Goal: Task Accomplishment & Management: Manage account settings

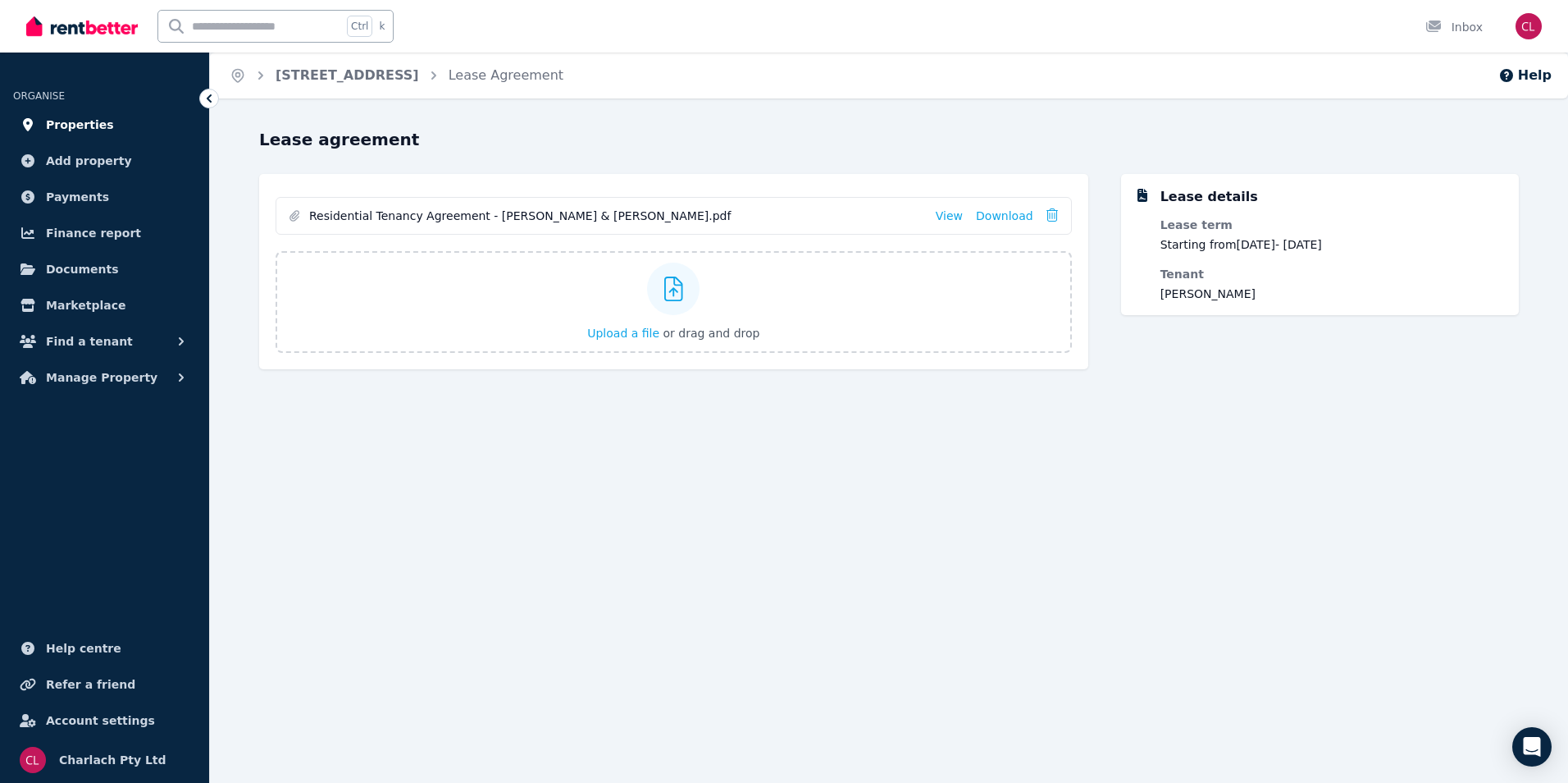
click at [146, 119] on link "Properties" at bounding box center [104, 125] width 183 height 33
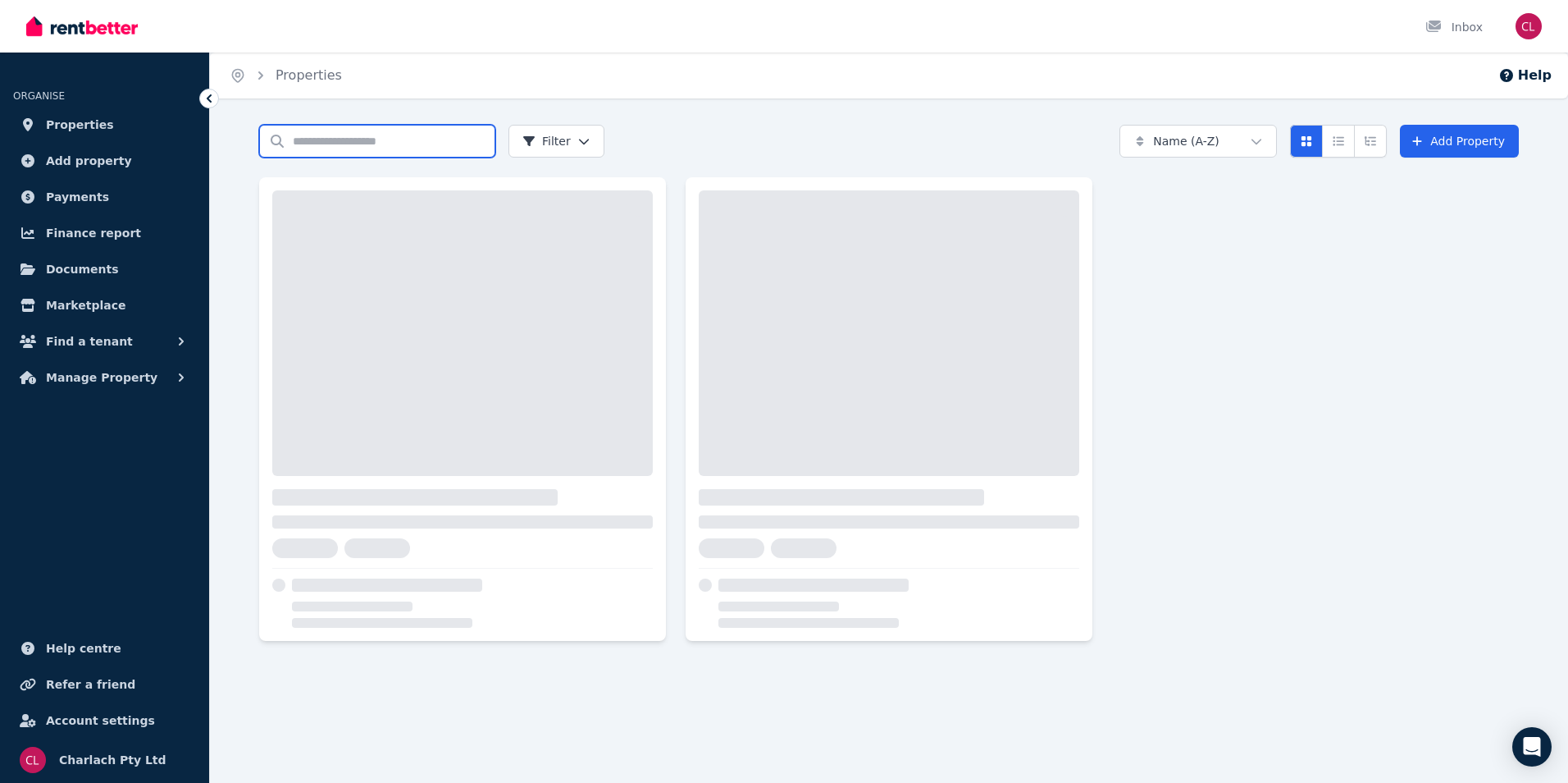
click at [385, 144] on input "Search properties" at bounding box center [377, 141] width 236 height 33
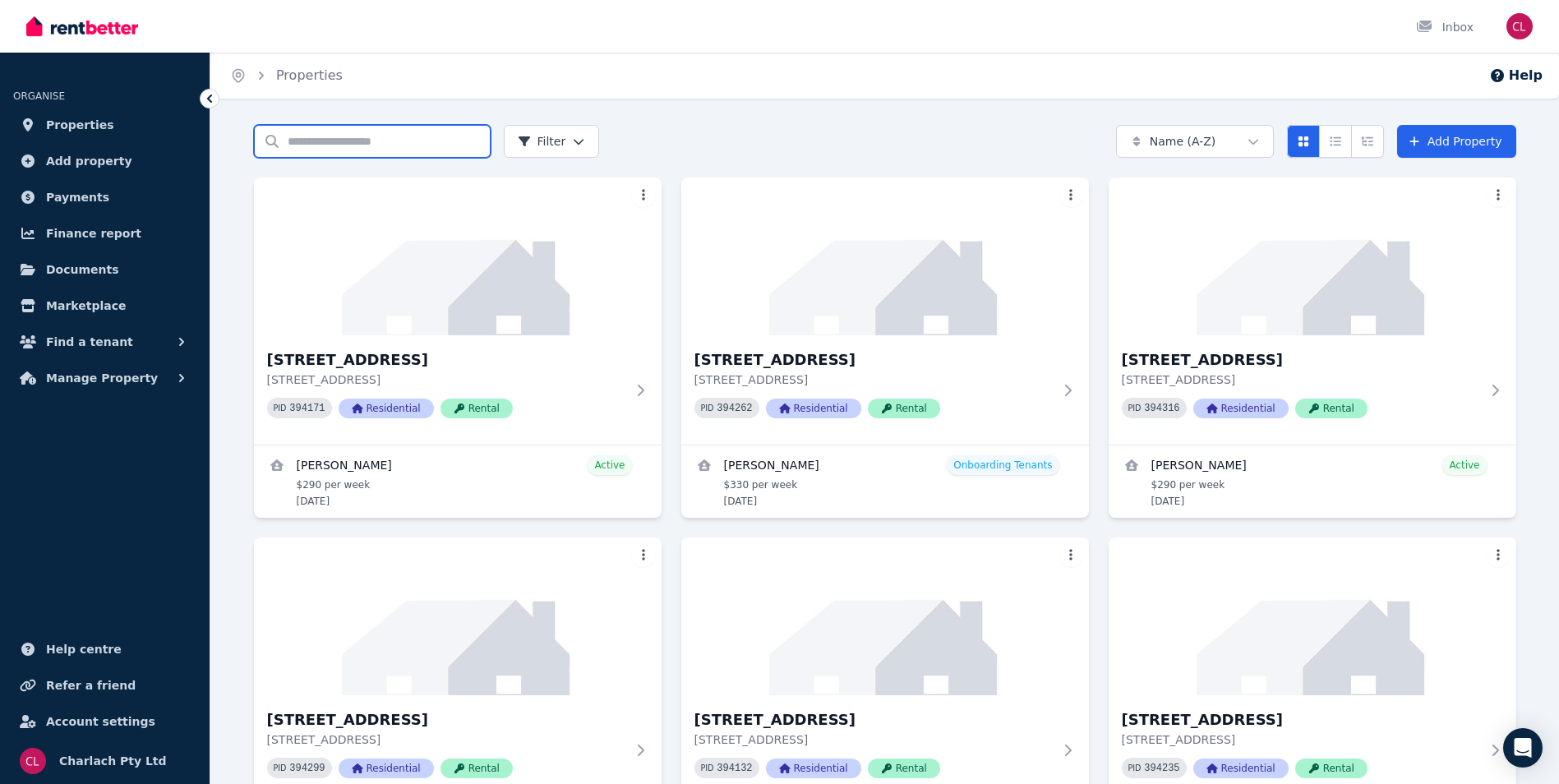
type input "**"
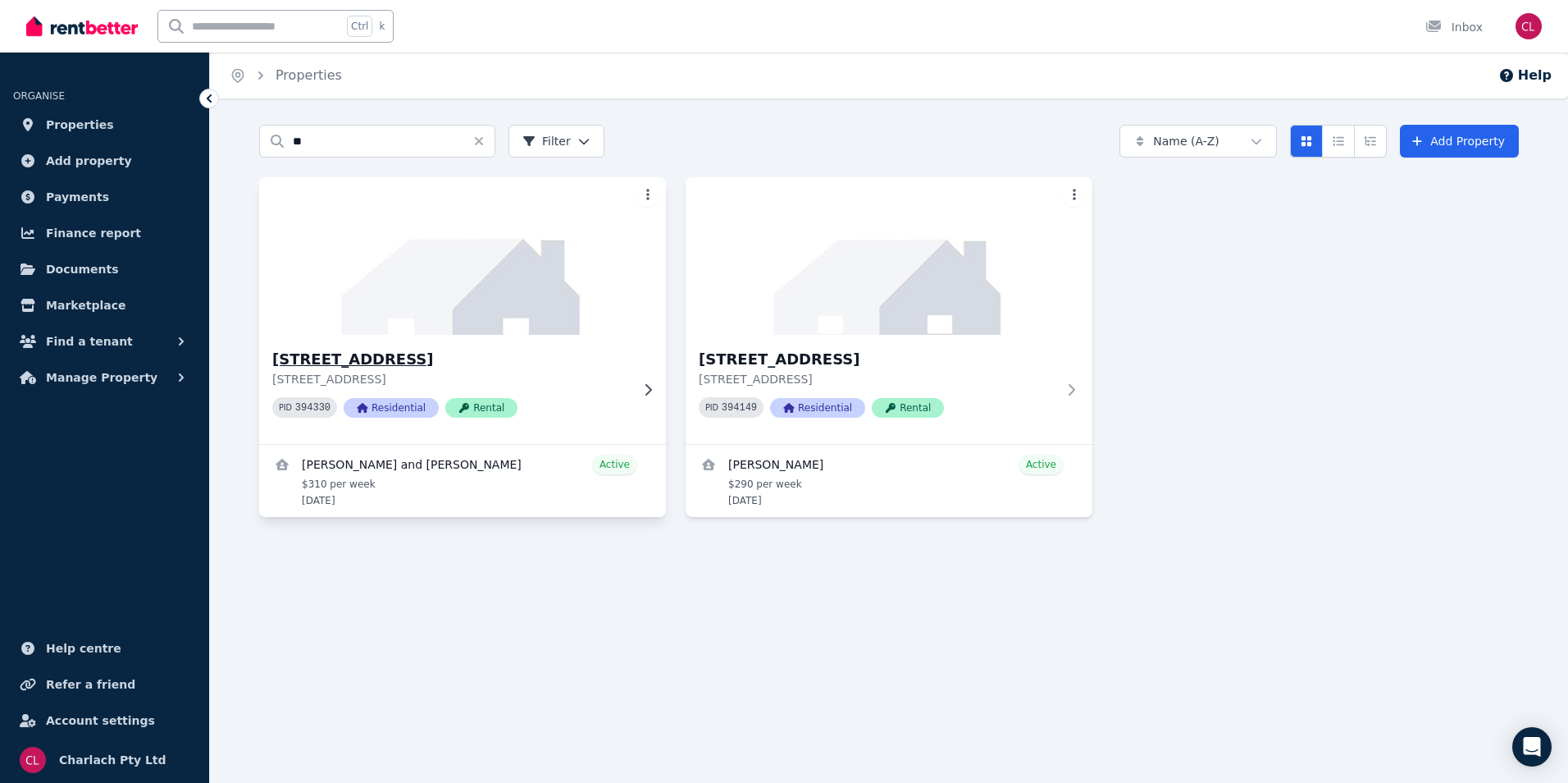
click at [385, 361] on h3 "[STREET_ADDRESS]" at bounding box center [451, 359] width 358 height 23
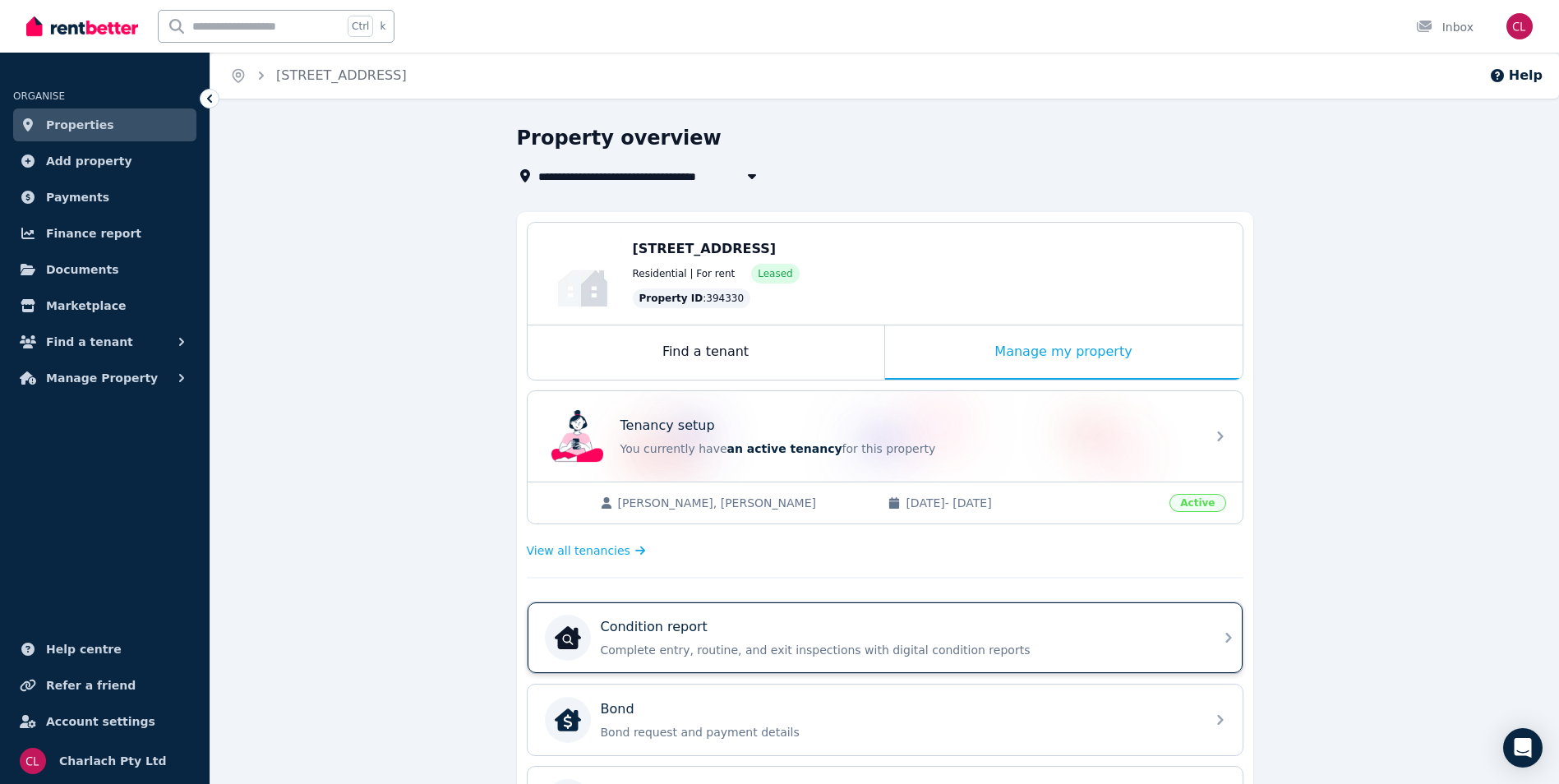
scroll to position [246, 0]
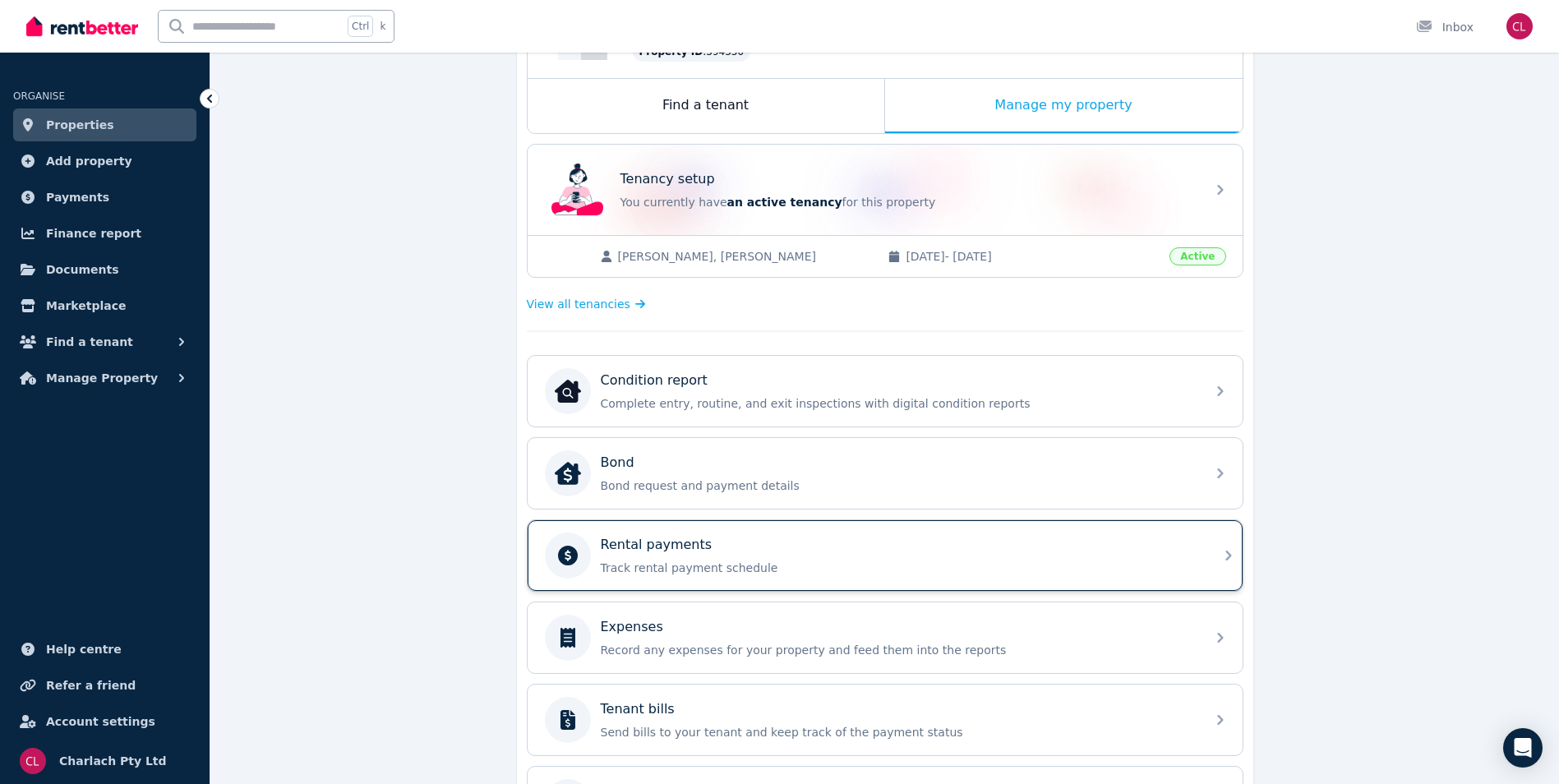
click at [672, 556] on div "Rental payments Track rental payment schedule" at bounding box center [898, 555] width 595 height 41
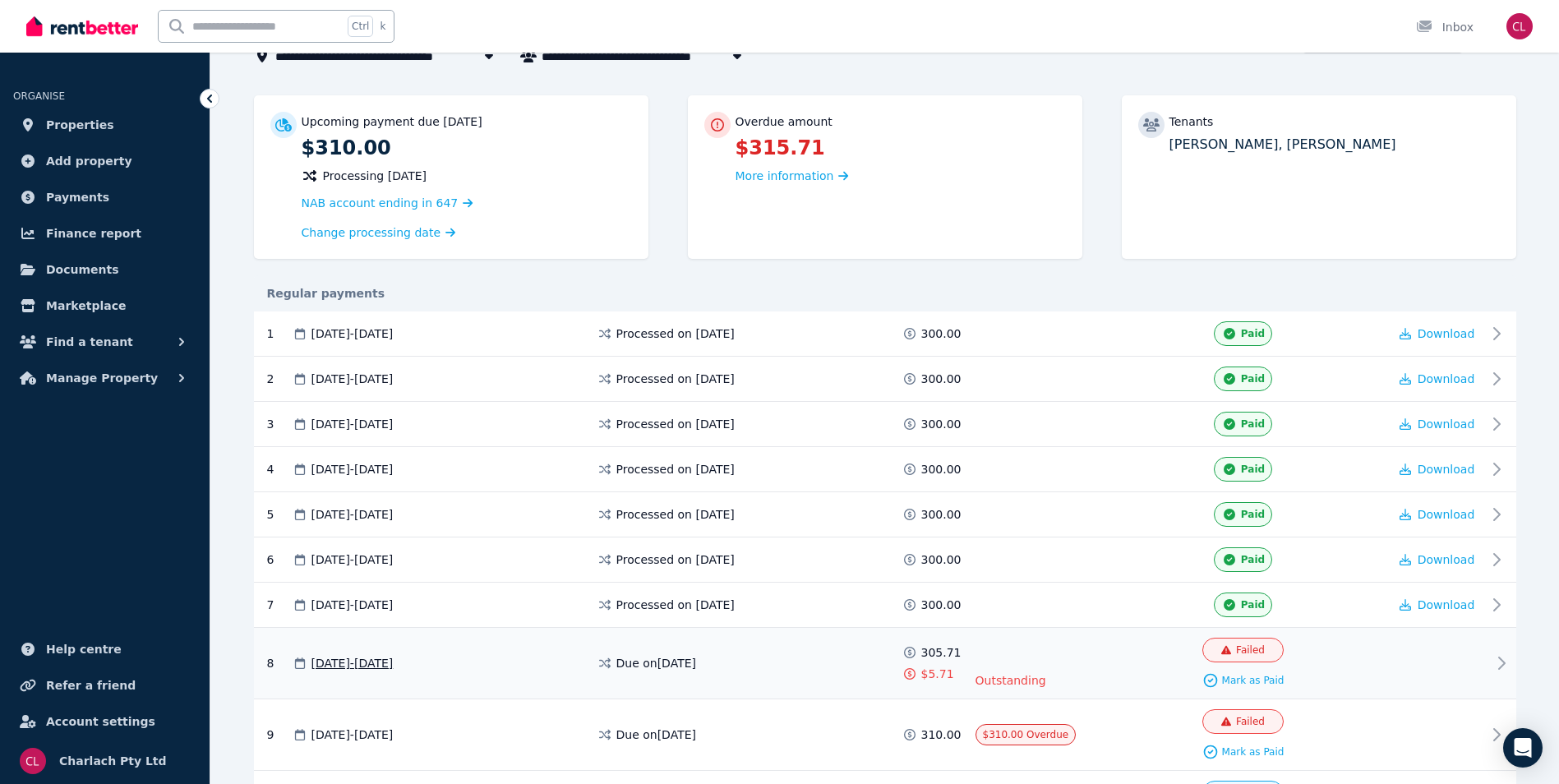
scroll to position [246, 0]
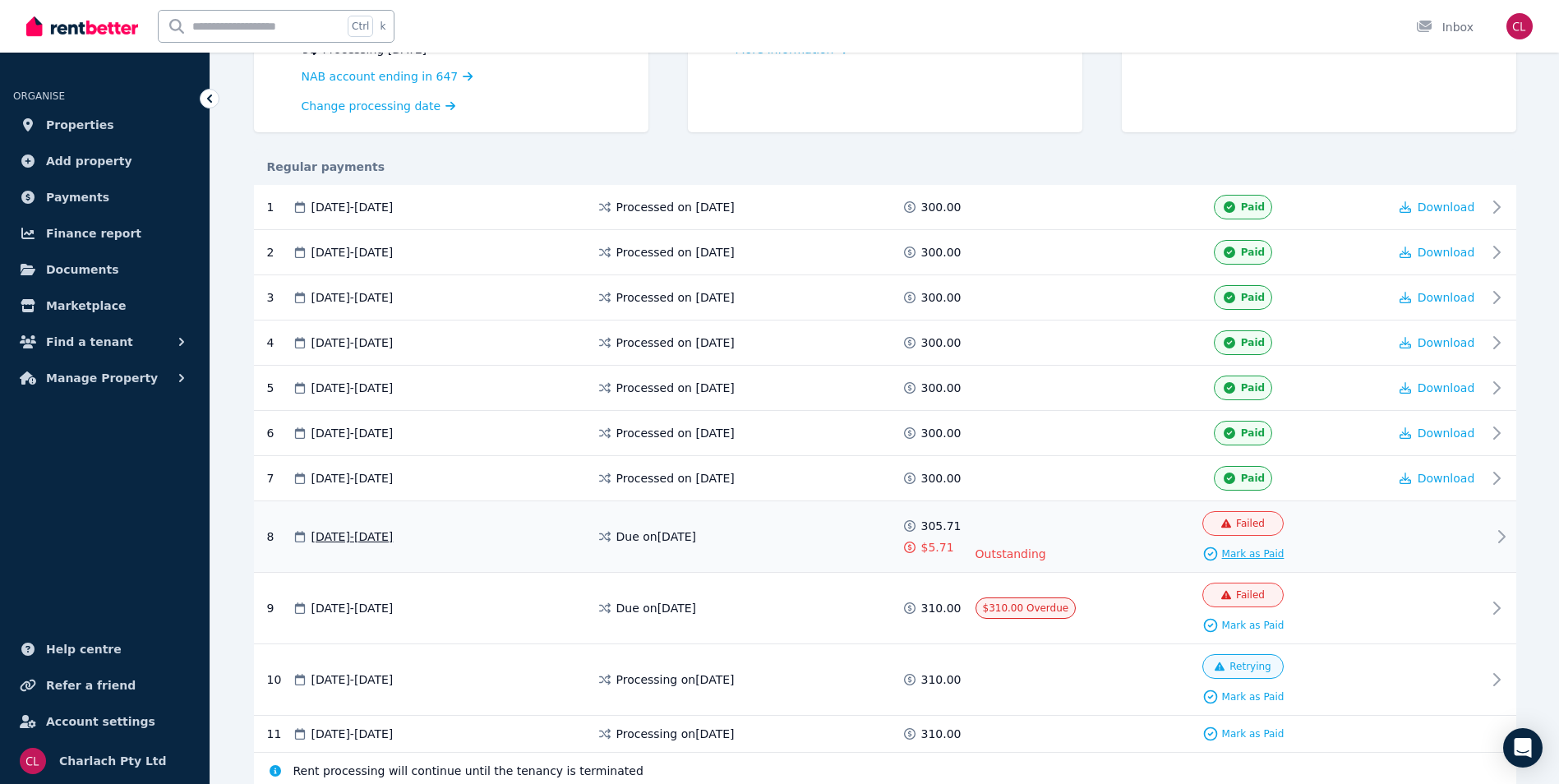
click at [1248, 551] on span "Mark as Paid" at bounding box center [1253, 553] width 63 height 13
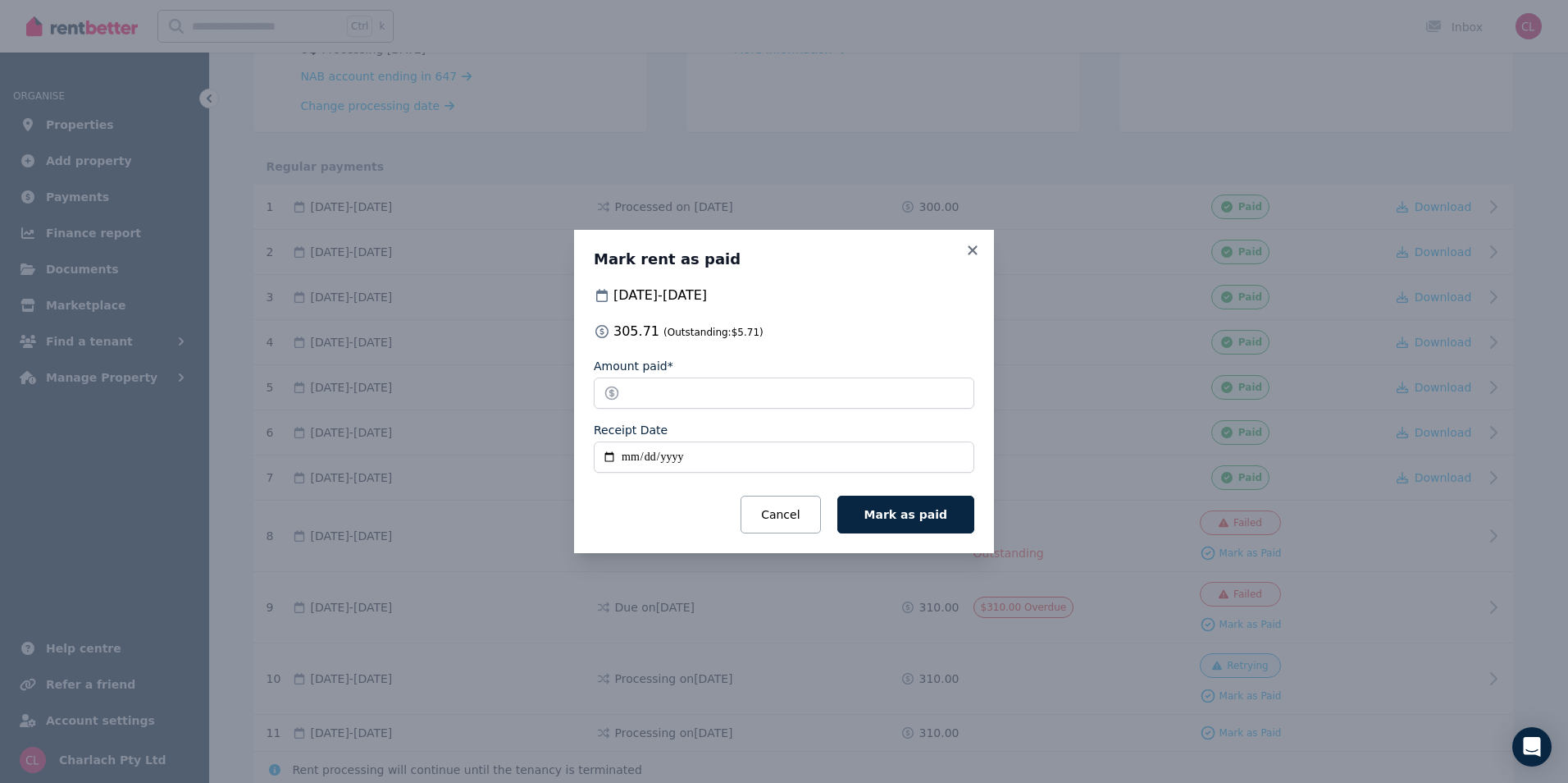
click at [631, 462] on input "Receipt Date" at bounding box center [784, 457] width 381 height 31
type input "**********"
click at [879, 518] on button "Mark as paid" at bounding box center [905, 514] width 137 height 38
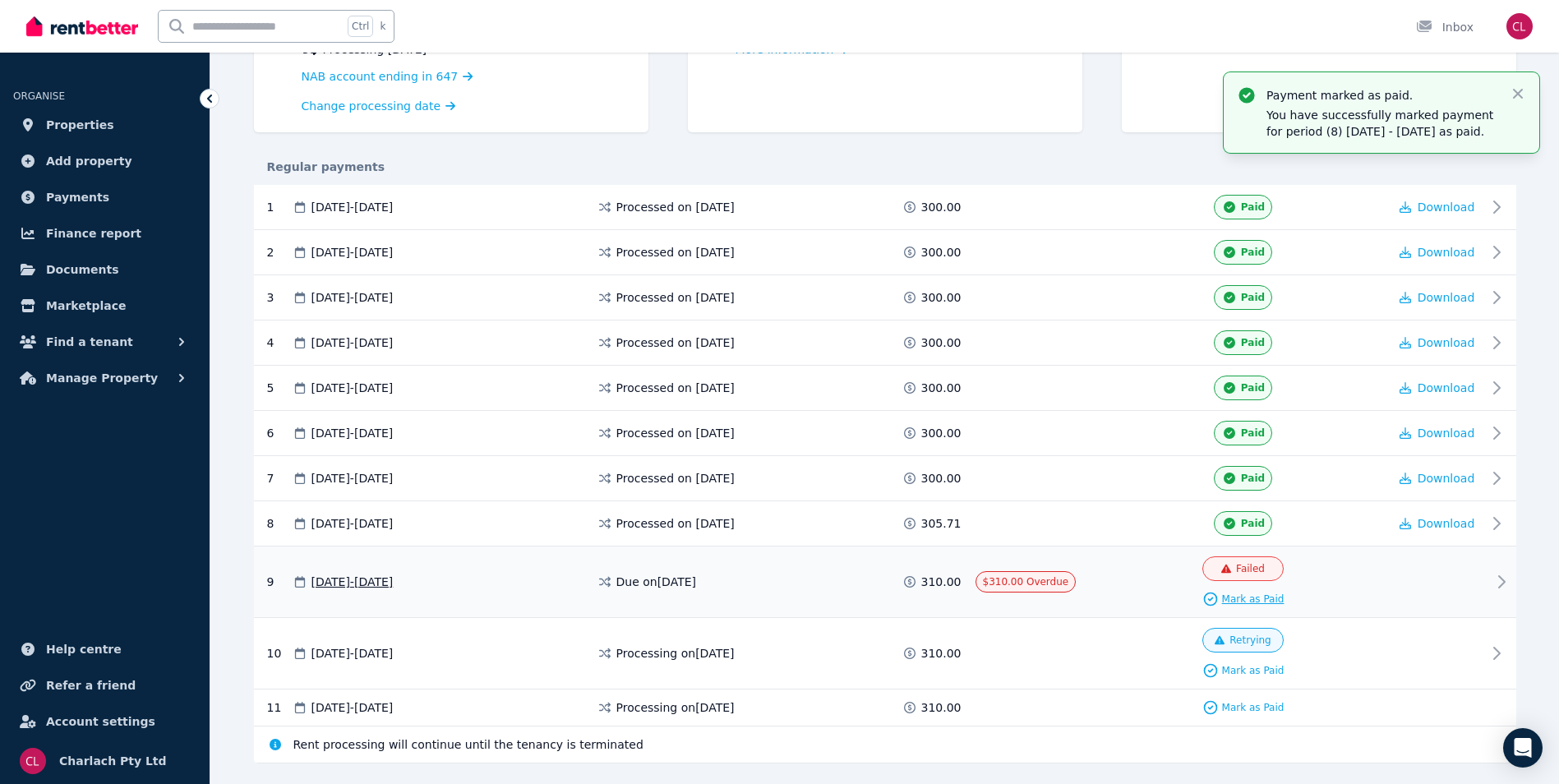
click at [1251, 593] on span "Mark as Paid" at bounding box center [1253, 599] width 63 height 13
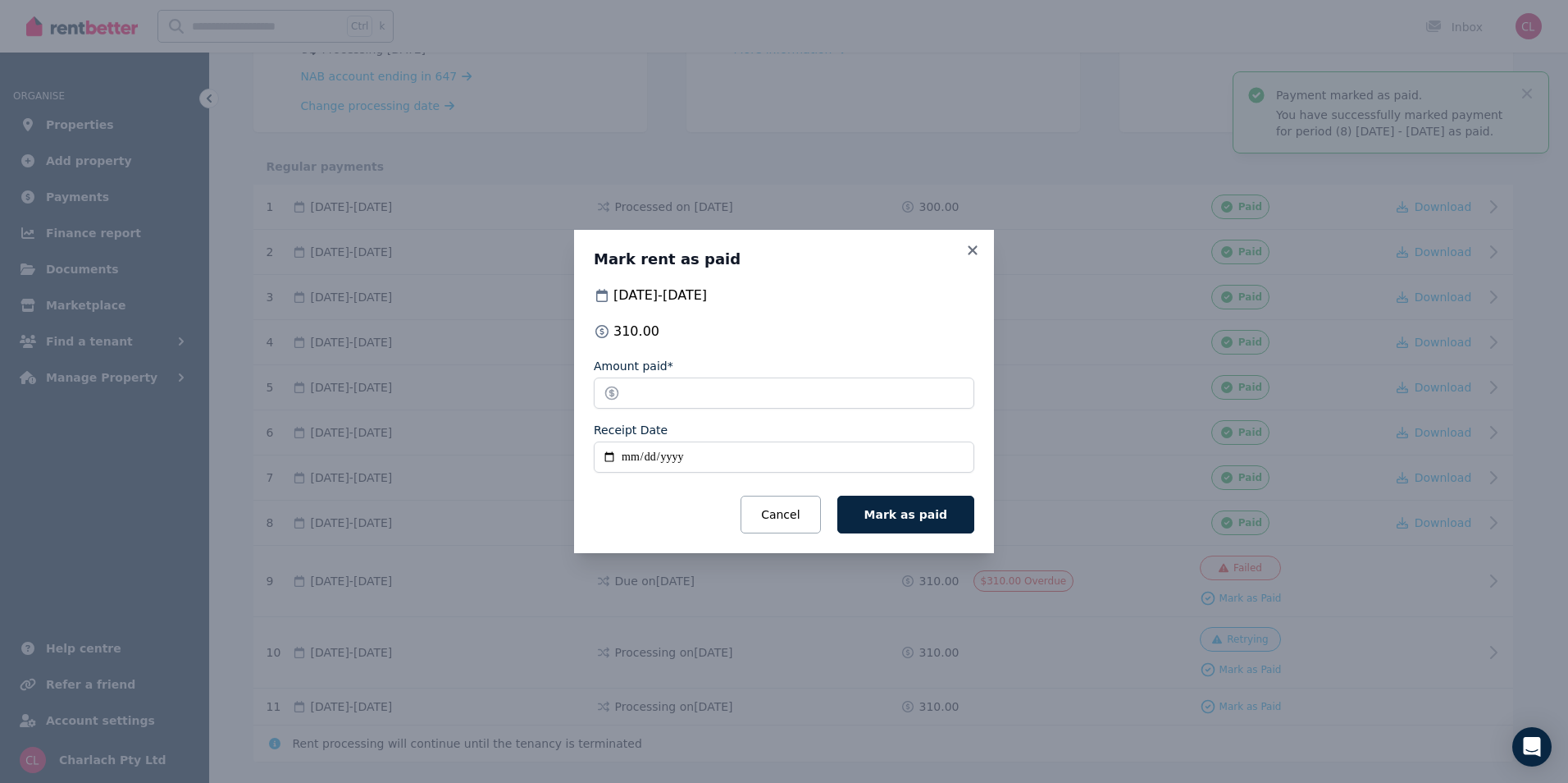
click at [628, 460] on input "Receipt Date" at bounding box center [784, 457] width 381 height 31
type input "**********"
click at [953, 526] on button "Mark as paid" at bounding box center [905, 514] width 137 height 38
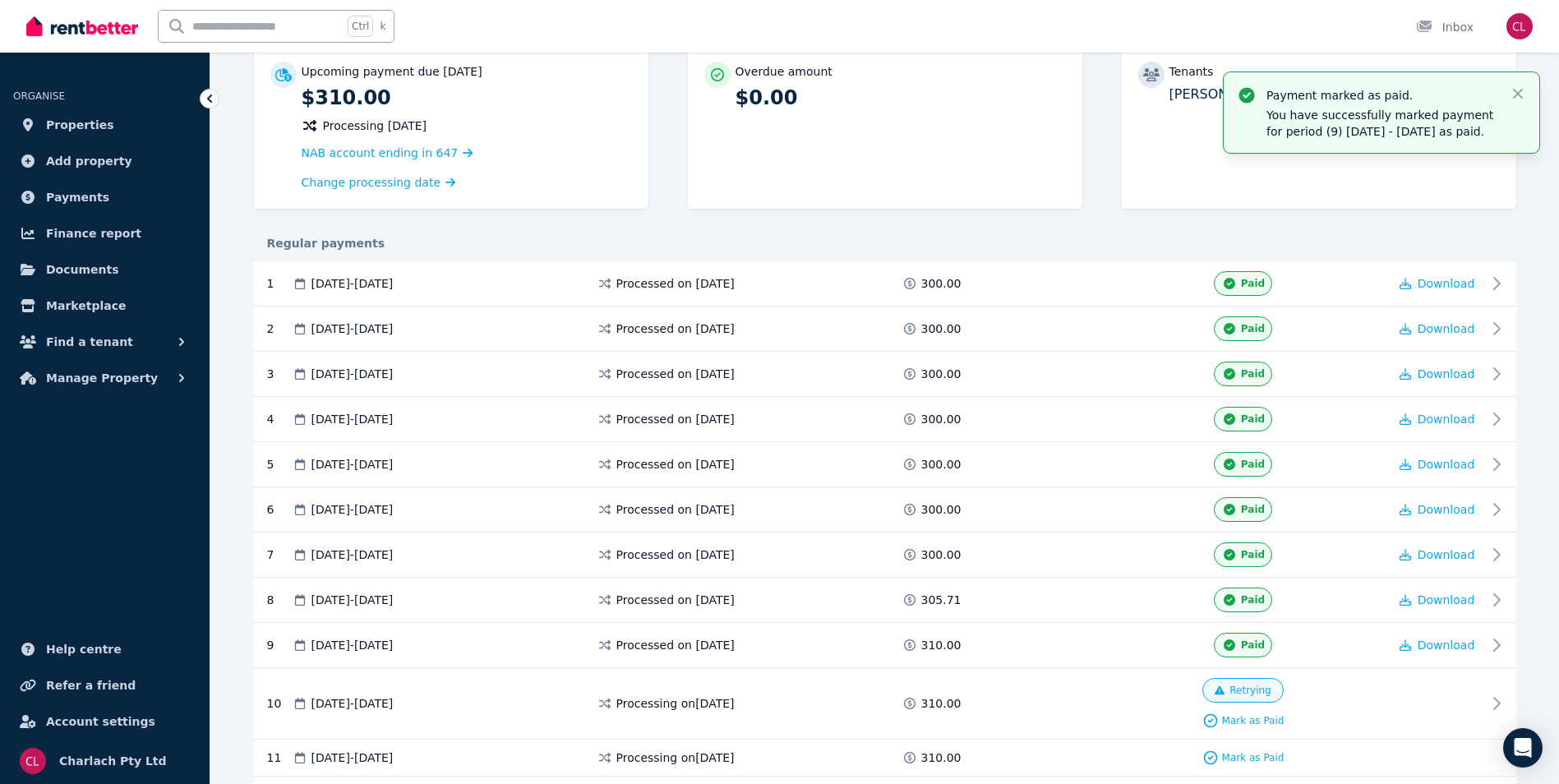
scroll to position [0, 0]
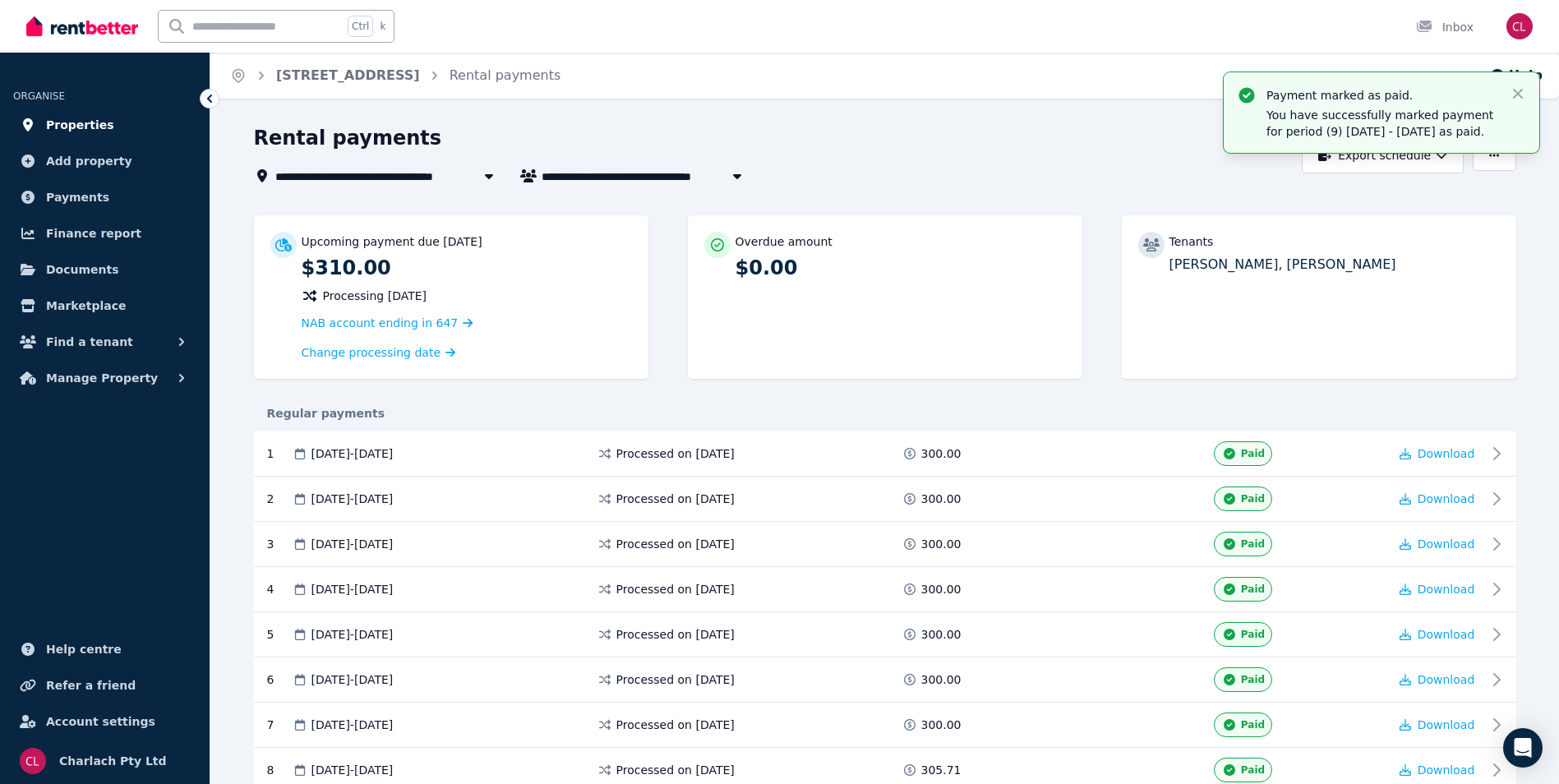
click at [95, 119] on span "Properties" at bounding box center [80, 125] width 68 height 20
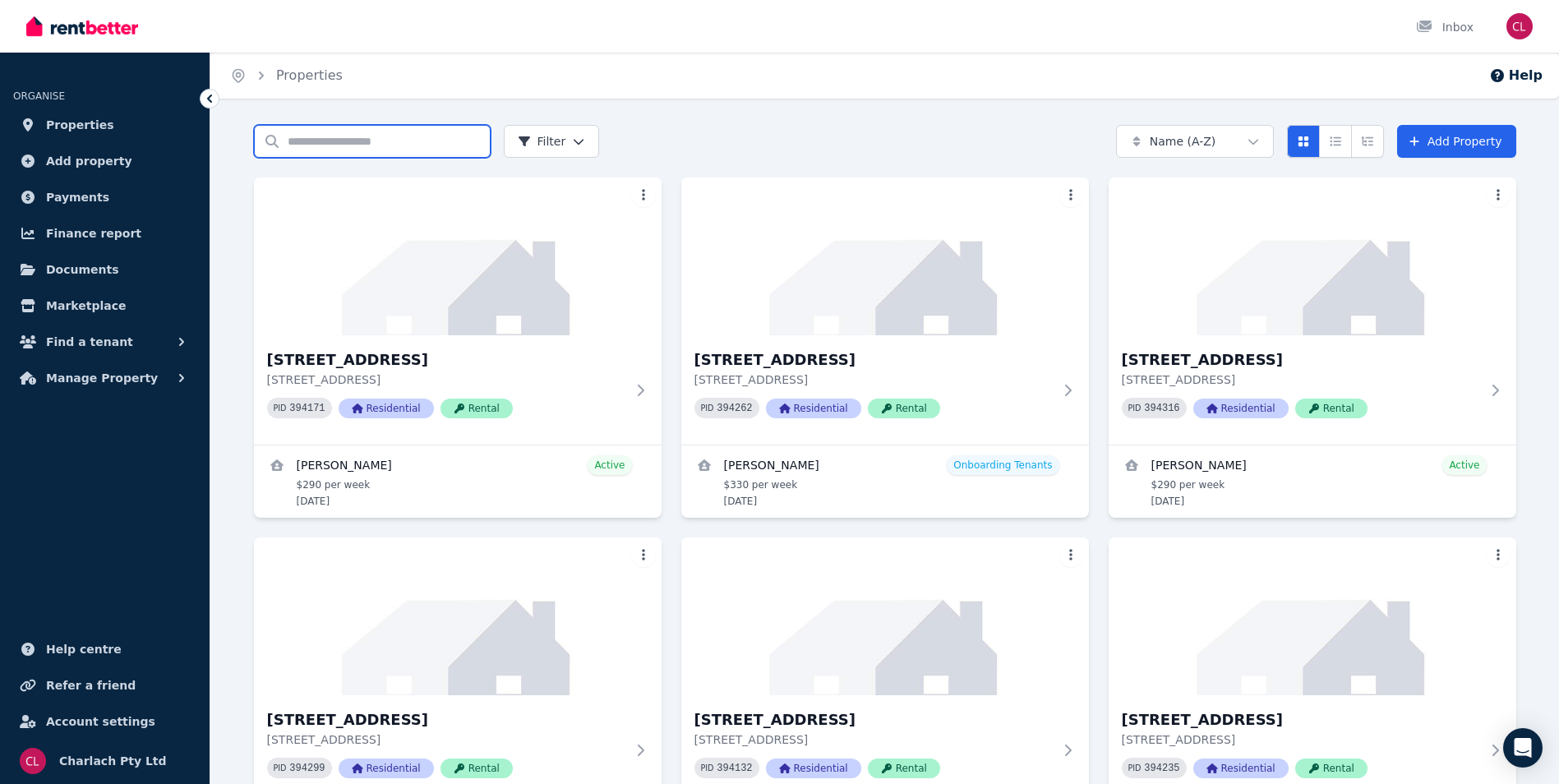
click at [307, 146] on input "Search properties" at bounding box center [372, 142] width 236 height 33
type input "**"
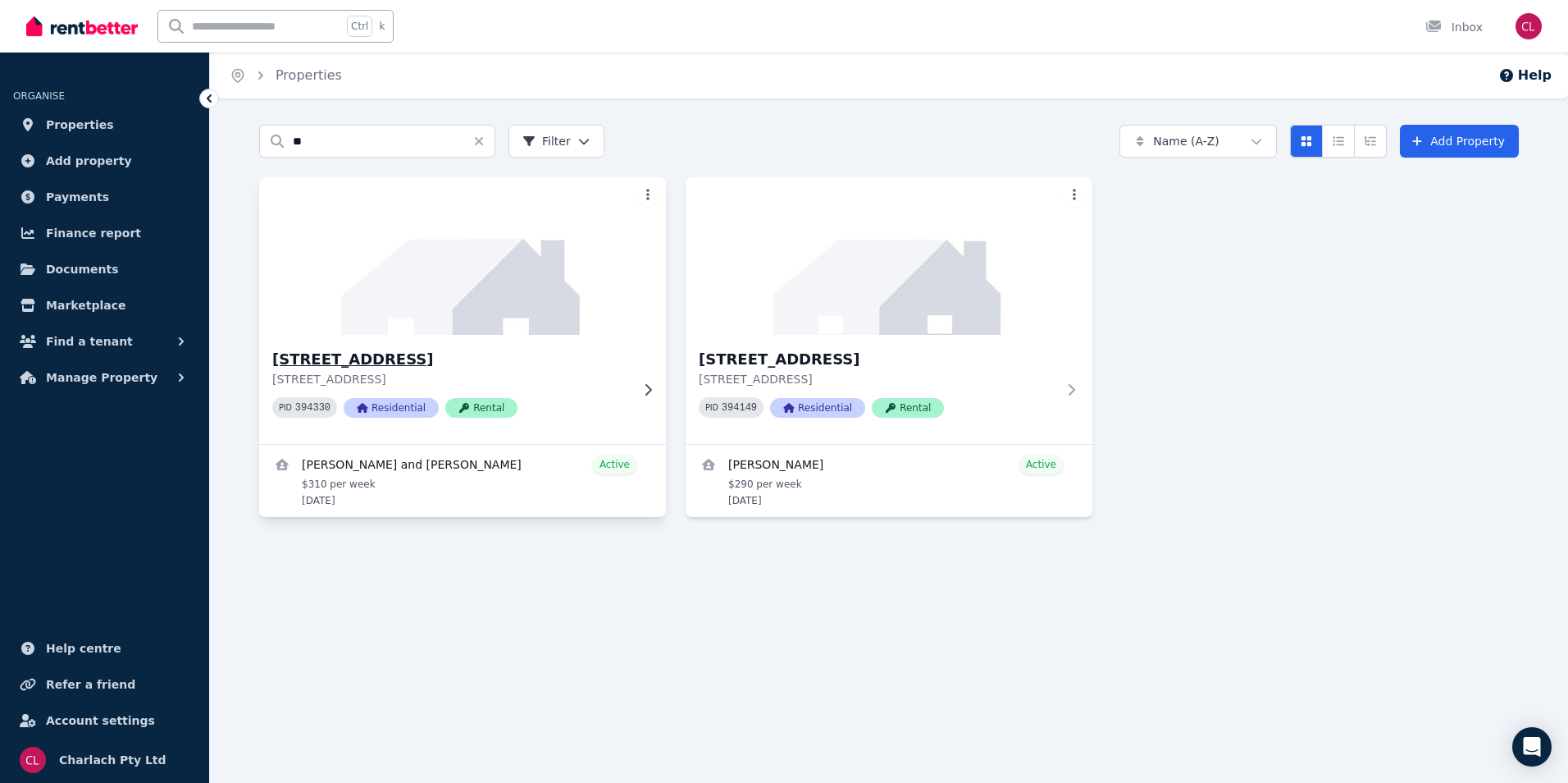
click at [476, 355] on h3 "[STREET_ADDRESS]" at bounding box center [451, 359] width 358 height 23
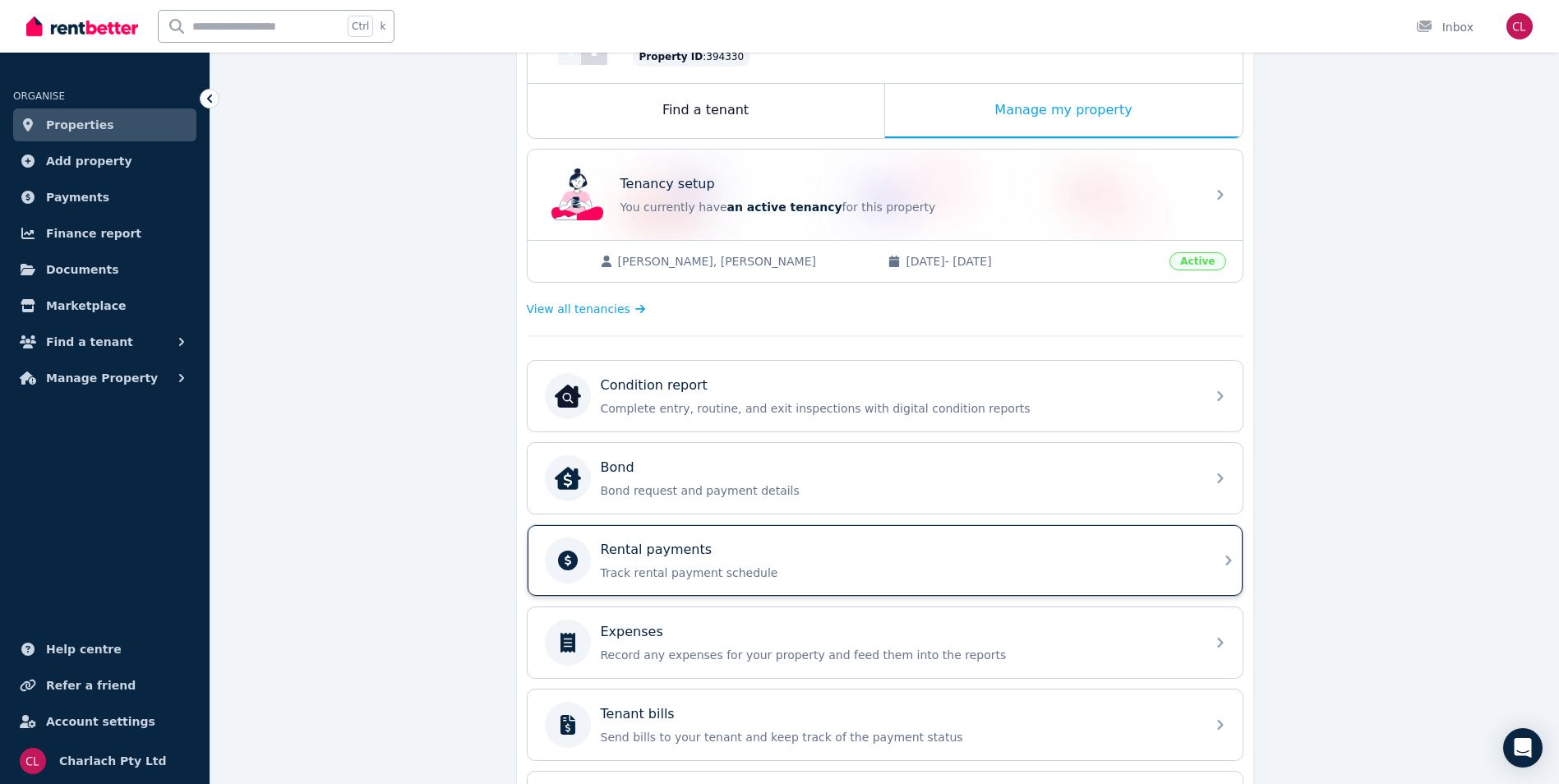
scroll to position [246, 0]
